Goal: Use online tool/utility

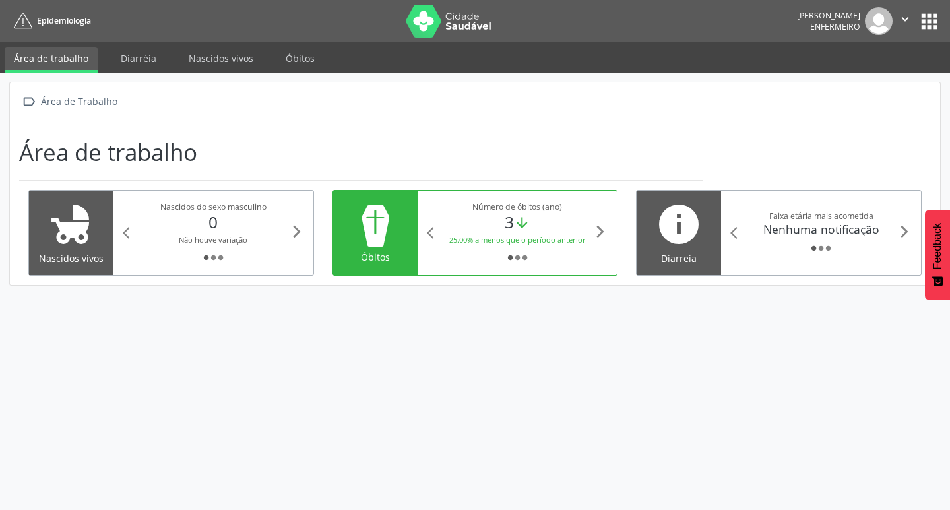
click at [813, 220] on div "Faixa etária mais acometida" at bounding box center [821, 215] width 152 height 11
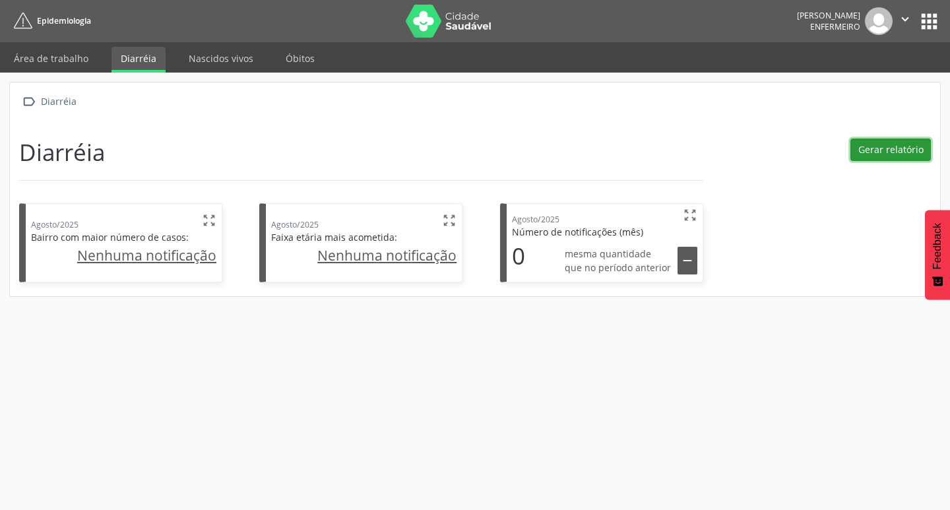
click at [886, 141] on button "Gerar relatório" at bounding box center [890, 150] width 80 height 22
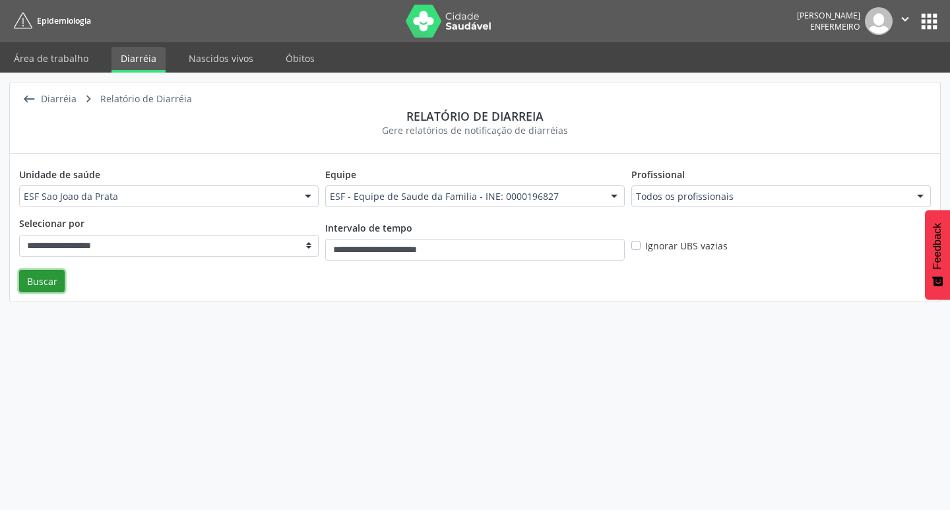
click at [44, 284] on button "Buscar" at bounding box center [42, 281] width 46 height 22
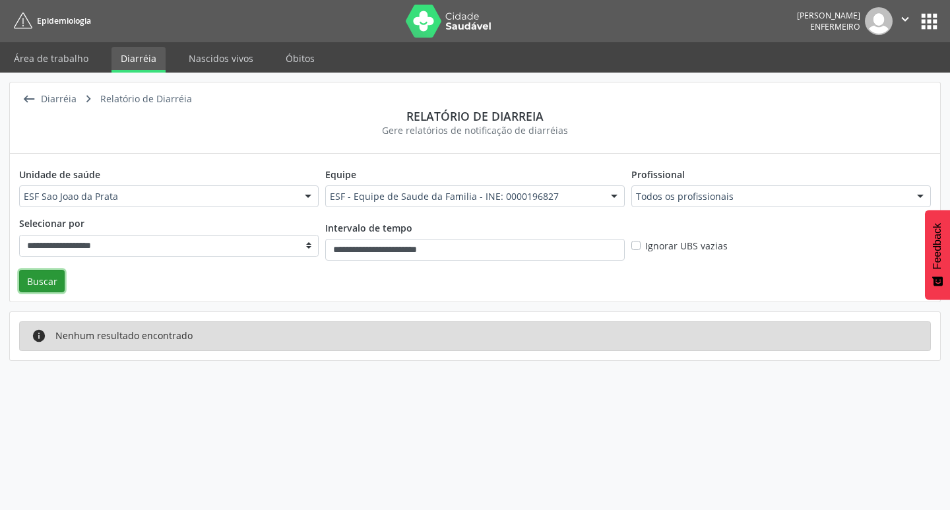
click at [910, 20] on icon "" at bounding box center [905, 19] width 15 height 15
click at [875, 79] on link "Sair" at bounding box center [871, 80] width 91 height 18
